Goal: Navigation & Orientation: Find specific page/section

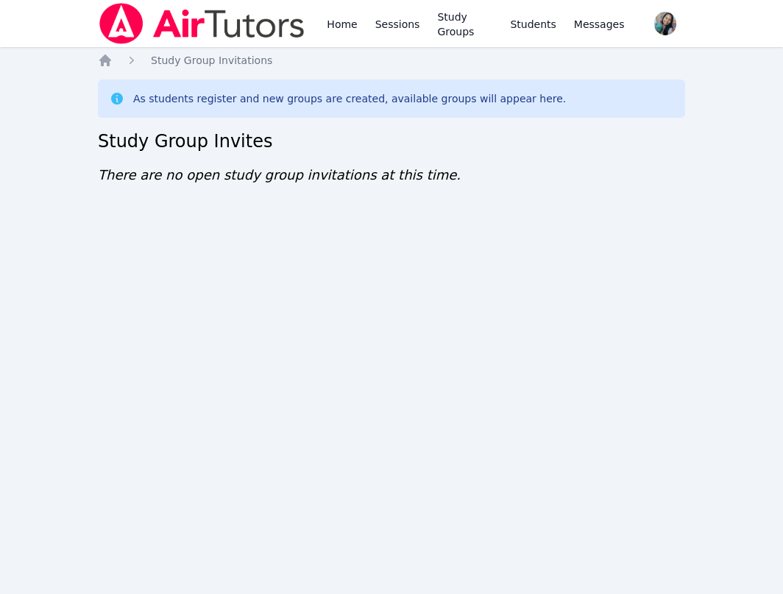
click at [185, 196] on div "Home Study Group Invitations As students register and new groups are created, a…" at bounding box center [391, 134] width 587 height 162
click at [188, 212] on div "Home Study Group Invitations As students register and new groups are created, a…" at bounding box center [391, 134] width 587 height 162
